Goal: Entertainment & Leisure: Browse casually

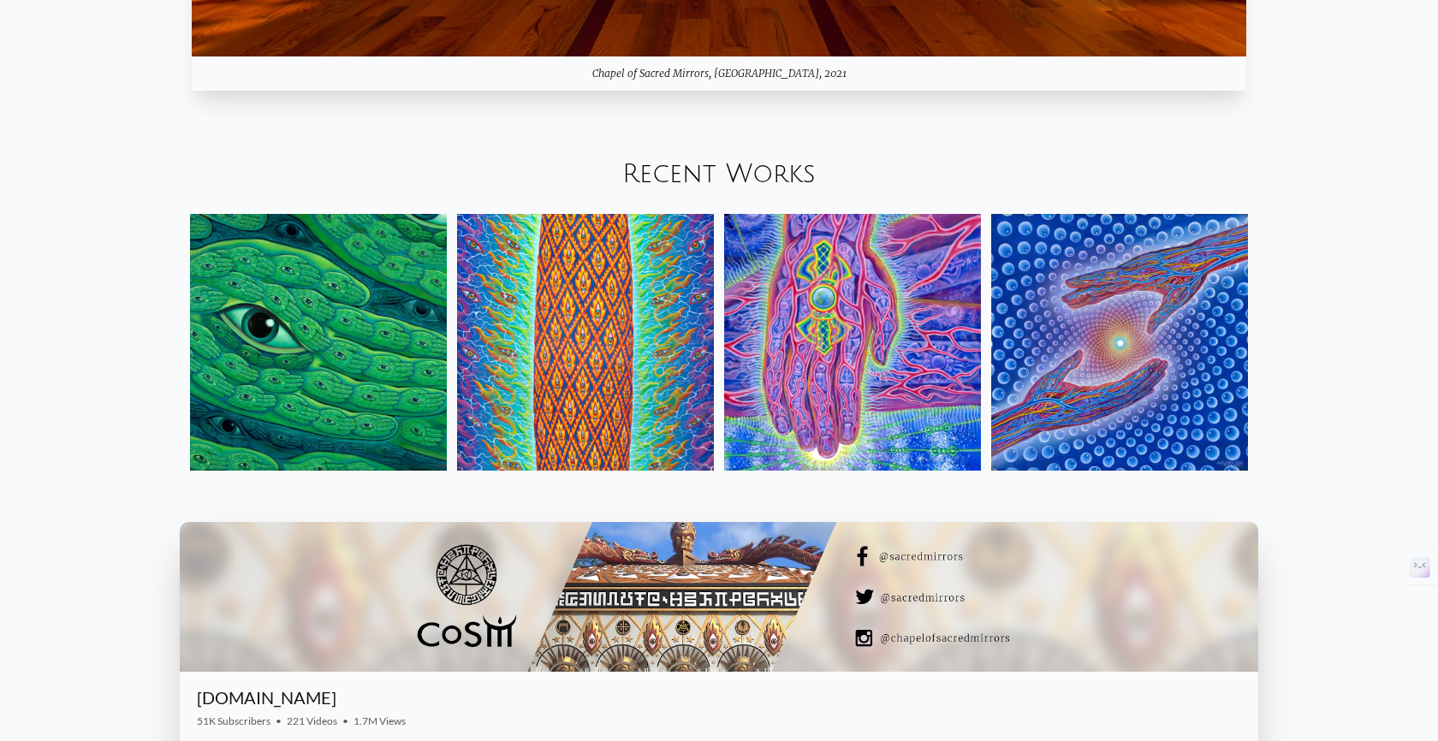
scroll to position [2242, 0]
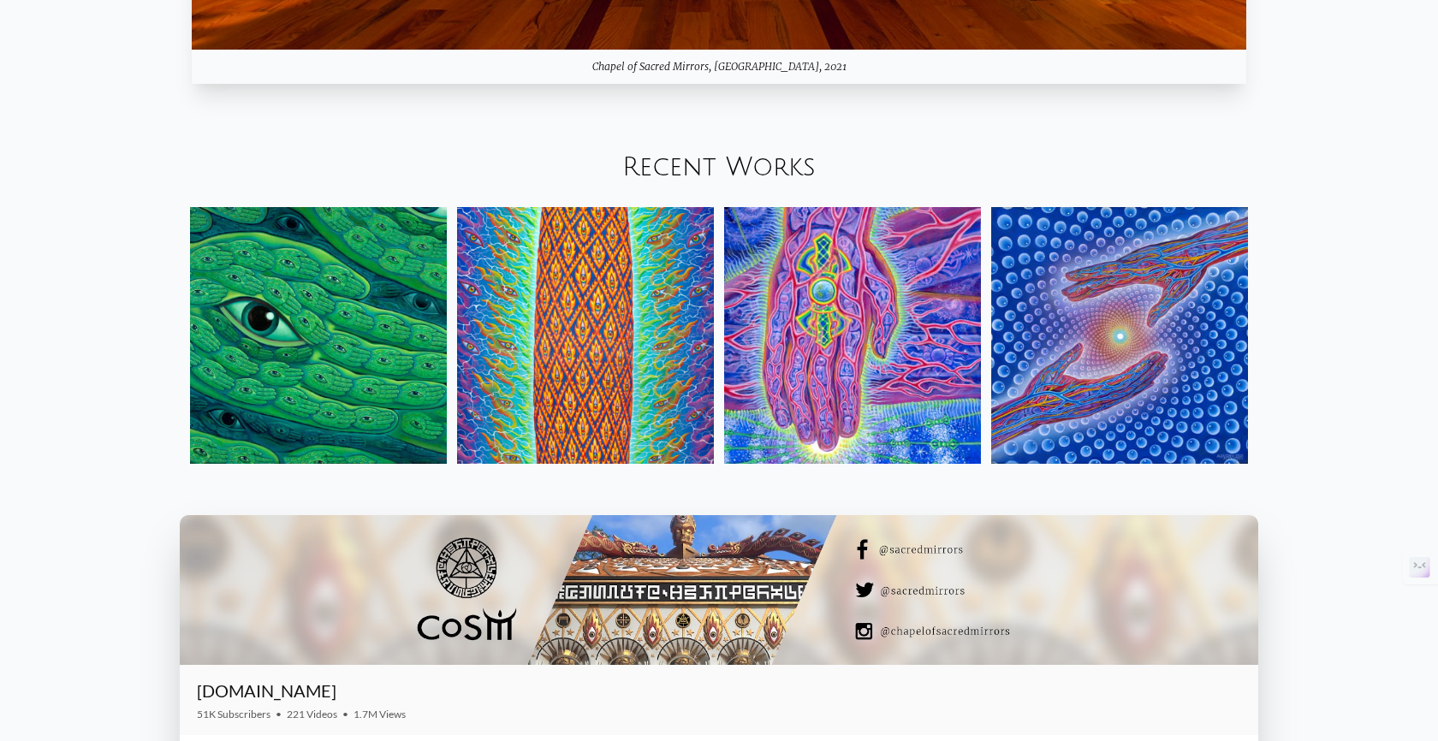
click at [794, 177] on link "Recent Works" at bounding box center [718, 167] width 193 height 28
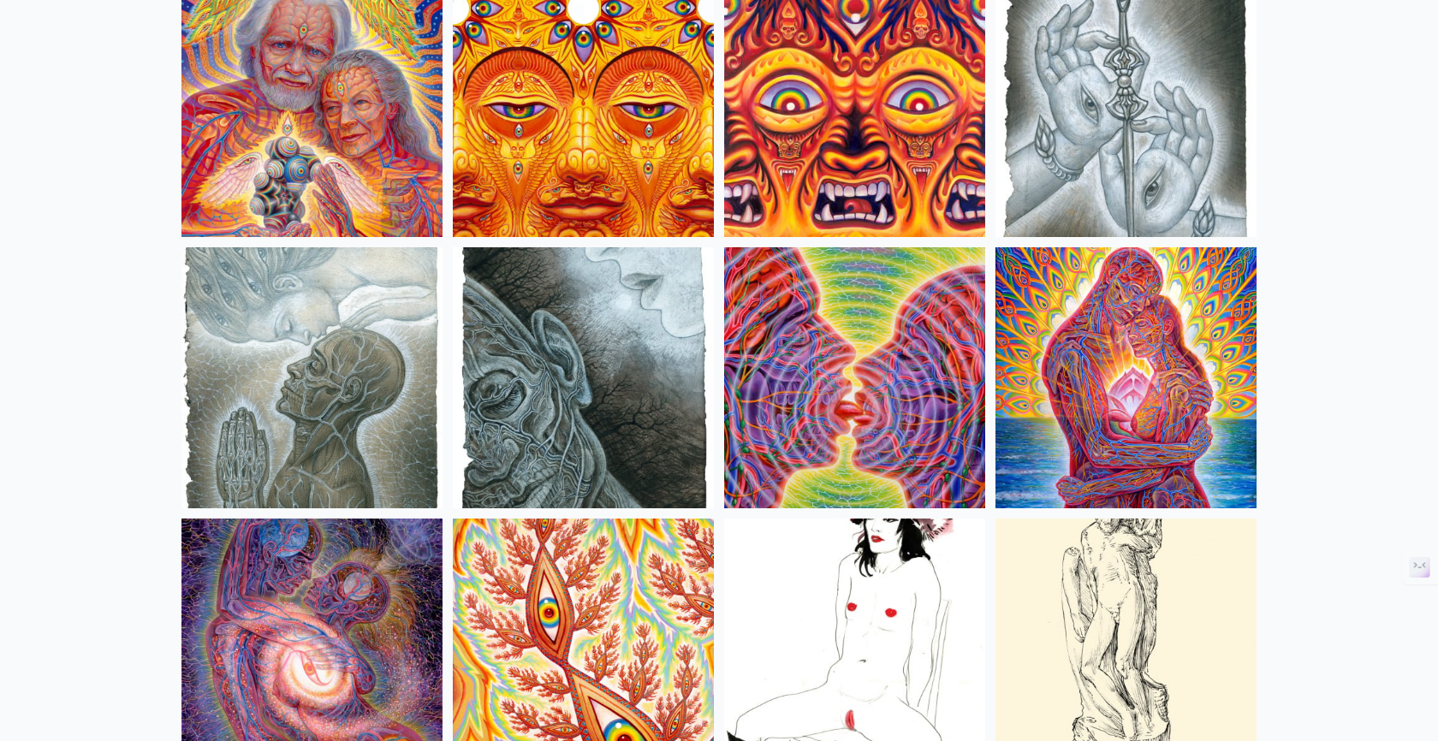
scroll to position [5371, 0]
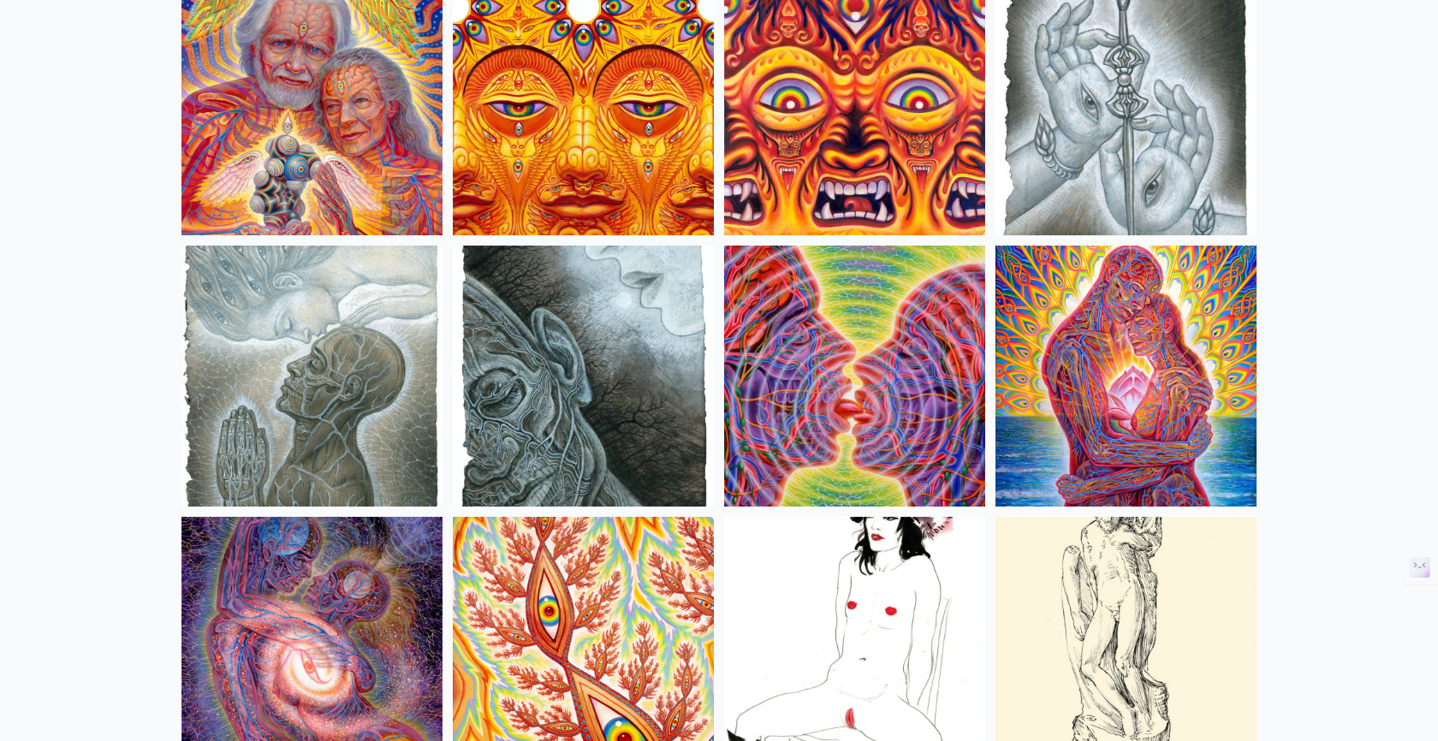
click at [892, 367] on img at bounding box center [854, 376] width 261 height 261
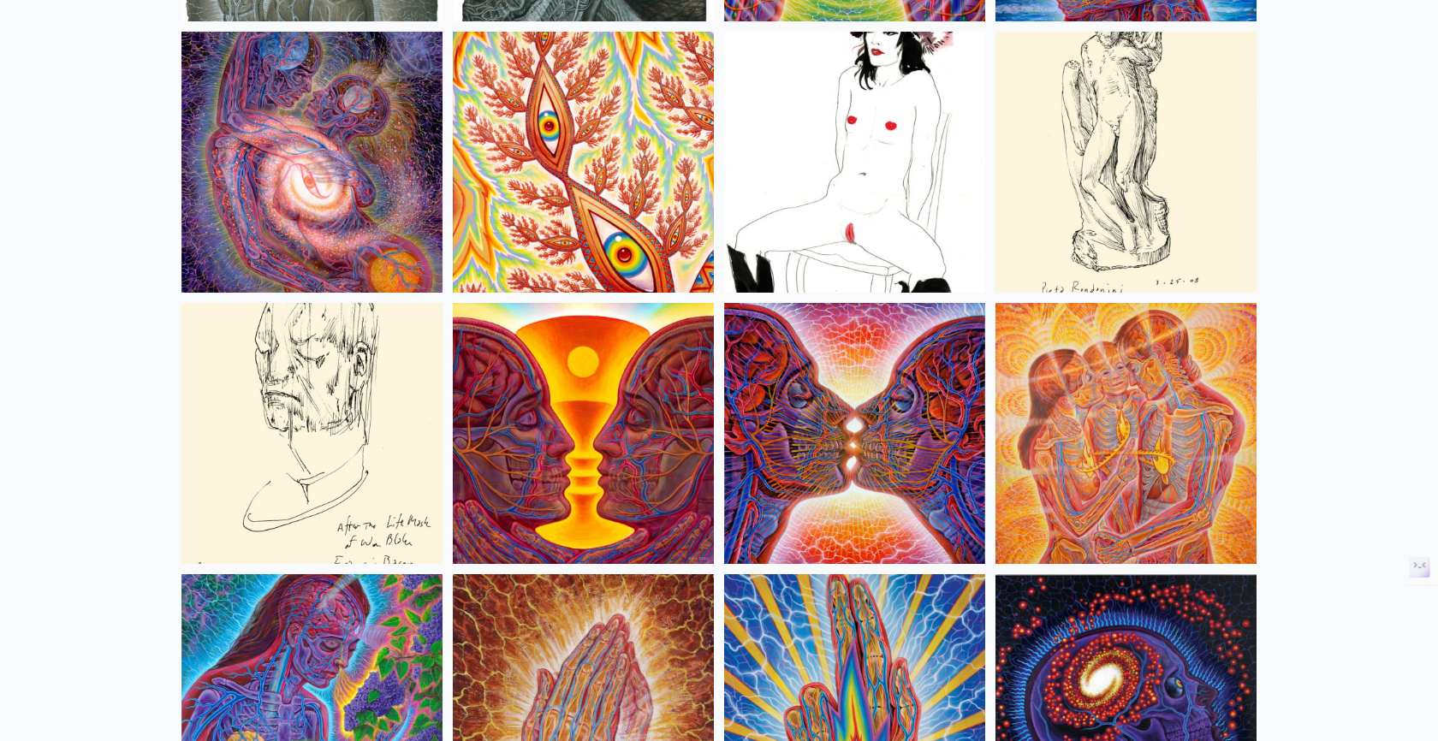
scroll to position [5839, 0]
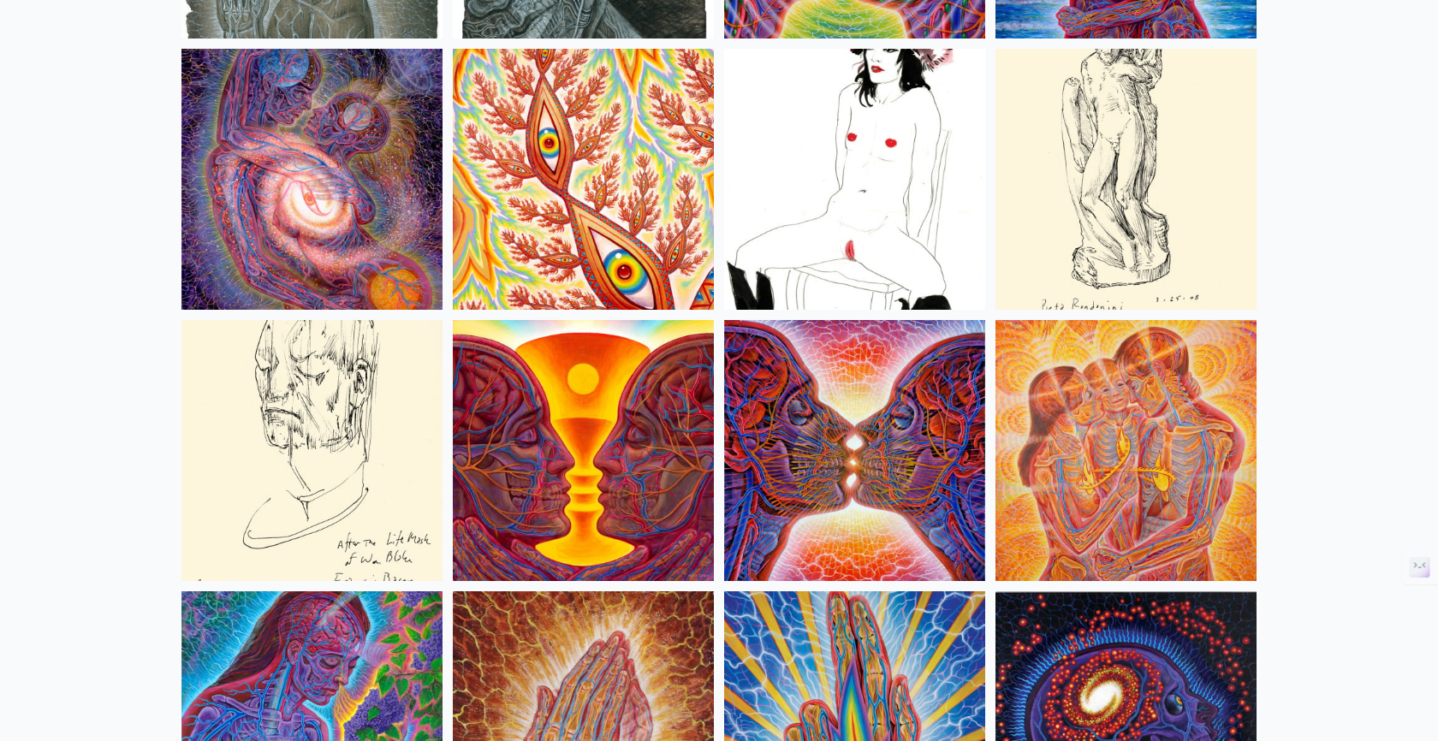
click at [365, 188] on img at bounding box center [311, 179] width 261 height 261
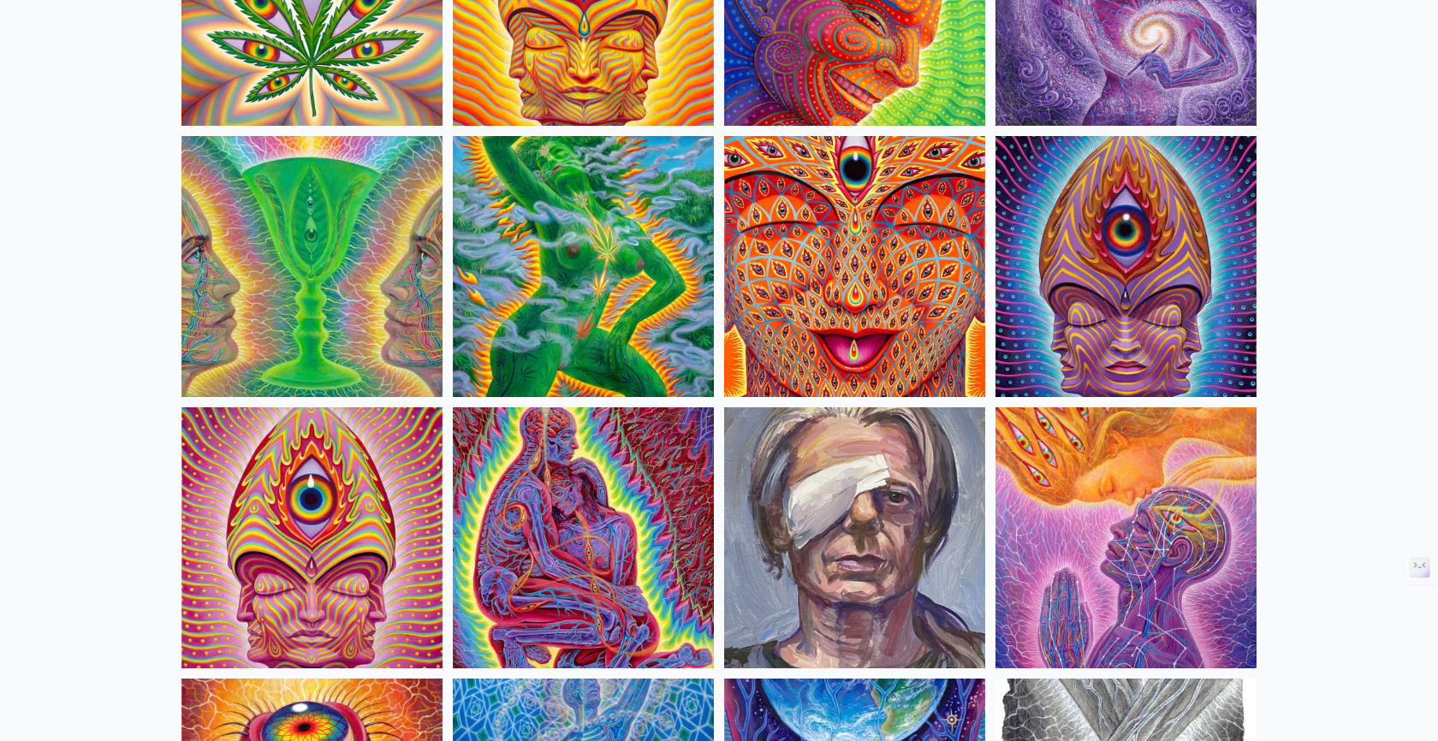
scroll to position [3434, 0]
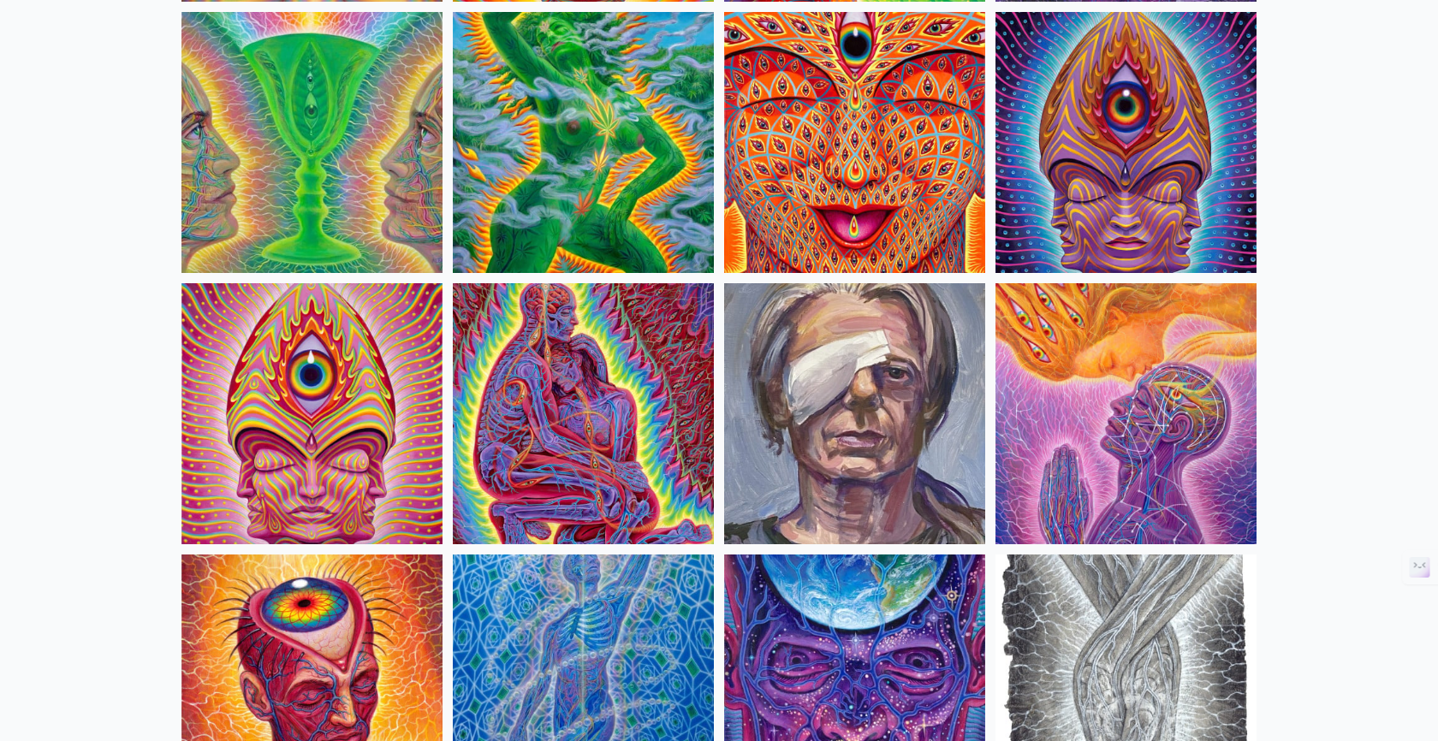
click at [657, 385] on img at bounding box center [583, 413] width 261 height 261
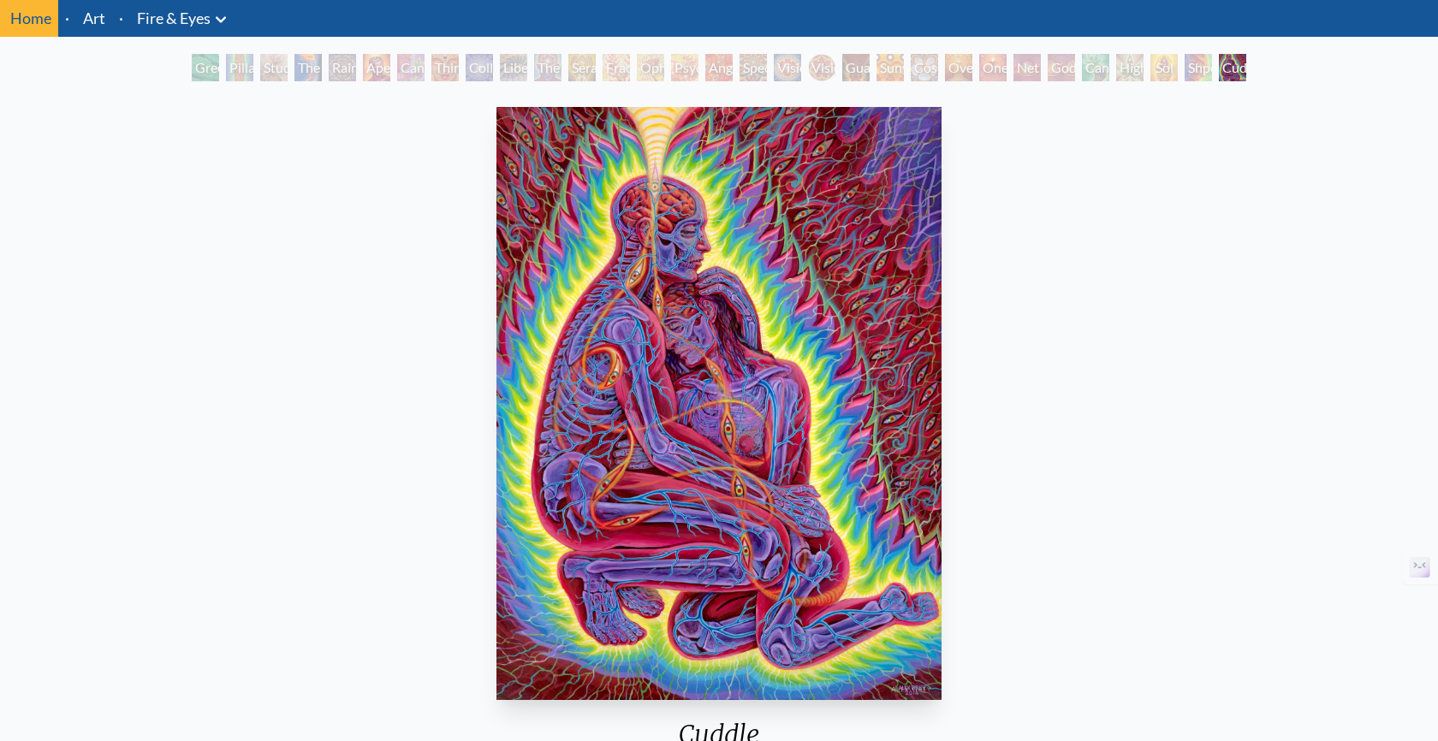
scroll to position [55, 0]
